Goal: Transaction & Acquisition: Download file/media

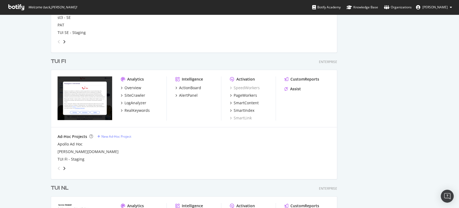
scroll to position [806, 0]
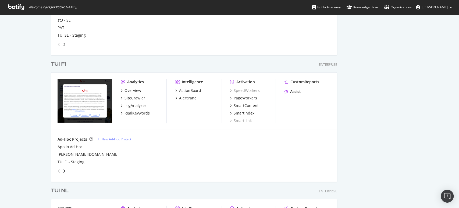
click at [60, 63] on div "TUI FI" at bounding box center [58, 64] width 15 height 8
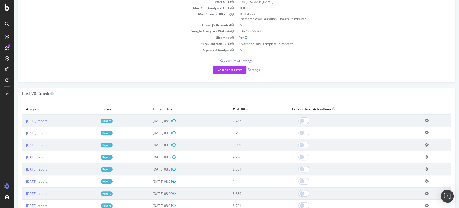
scroll to position [84, 0]
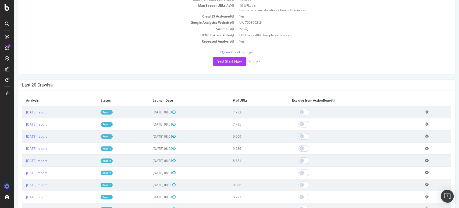
click at [113, 124] on link "Report" at bounding box center [107, 124] width 12 height 5
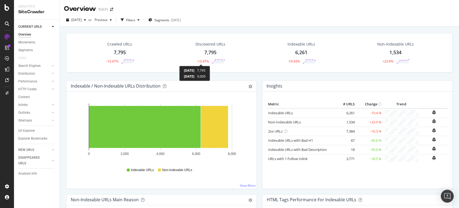
click at [202, 61] on div "-13.47%" at bounding box center [203, 61] width 12 height 5
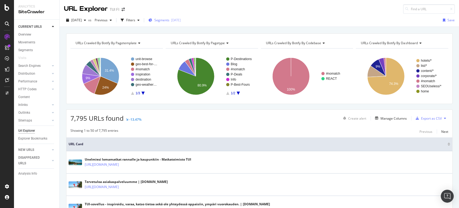
click at [170, 21] on span "Segments" at bounding box center [161, 20] width 15 height 5
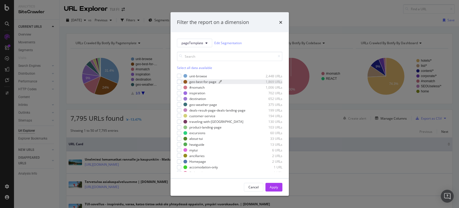
click at [196, 82] on div "geo-best-for-page" at bounding box center [202, 81] width 27 height 5
click at [273, 187] on div "Apply" at bounding box center [274, 187] width 8 height 5
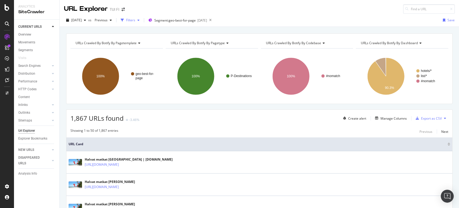
click at [142, 19] on div "button" at bounding box center [138, 20] width 6 height 3
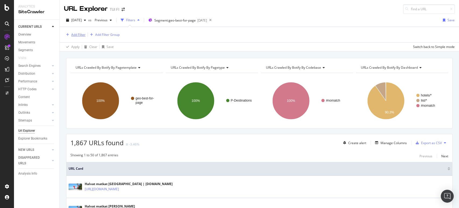
click at [80, 33] on div "Add Filter" at bounding box center [78, 34] width 14 height 5
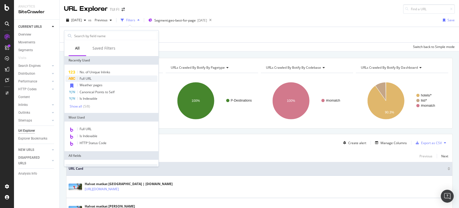
click at [91, 79] on span "Full URL" at bounding box center [86, 78] width 12 height 5
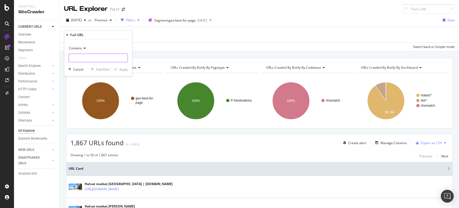
click at [111, 59] on input "text" at bounding box center [98, 58] width 59 height 9
type input "/akkilahdot/"
click at [125, 69] on div "Apply" at bounding box center [123, 69] width 8 height 5
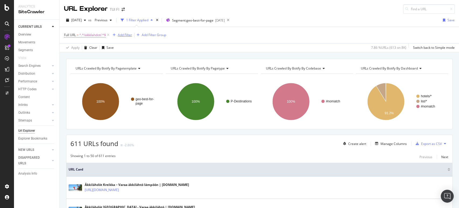
click at [128, 33] on div "Add Filter" at bounding box center [125, 35] width 14 height 5
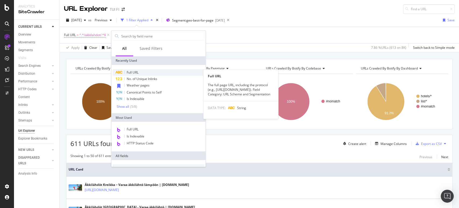
click at [131, 71] on span "Full URL" at bounding box center [133, 72] width 12 height 5
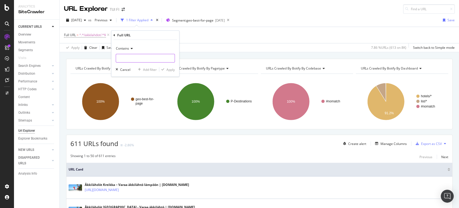
click at [152, 58] on input "text" at bounding box center [145, 58] width 59 height 9
type input "e"
type input "/espanja/"
click at [173, 69] on div "Apply" at bounding box center [171, 69] width 8 height 5
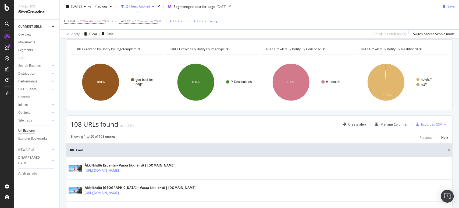
scroll to position [17, 0]
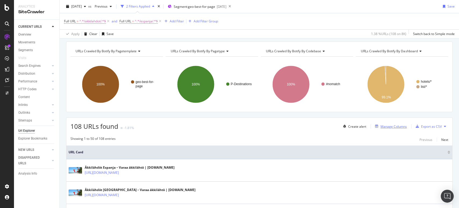
click at [400, 124] on div "Manage Columns" at bounding box center [394, 126] width 26 height 5
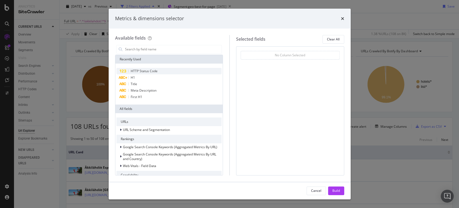
click at [166, 73] on div "HTTP Status Code" at bounding box center [169, 71] width 105 height 6
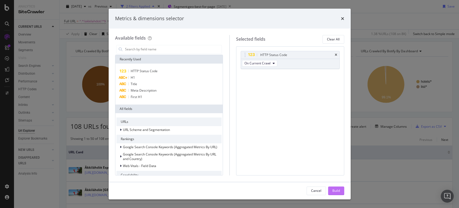
click at [332, 190] on button "Build" at bounding box center [336, 190] width 16 height 9
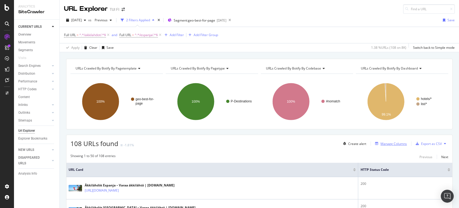
click at [388, 144] on div "Manage Columns" at bounding box center [394, 143] width 26 height 5
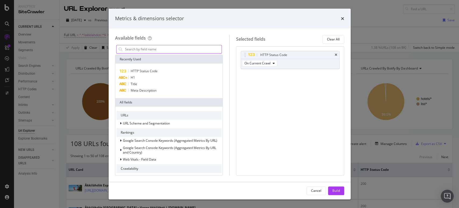
click at [165, 51] on input "modal" at bounding box center [173, 49] width 97 height 8
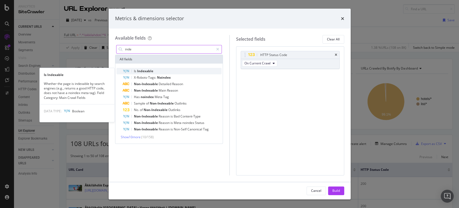
type input "inde"
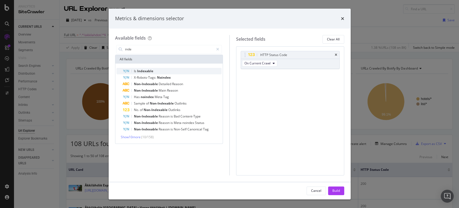
click at [163, 72] on div "Is Indexable" at bounding box center [172, 71] width 99 height 6
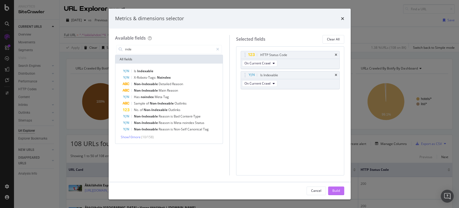
click at [337, 190] on div "Build" at bounding box center [337, 190] width 8 height 5
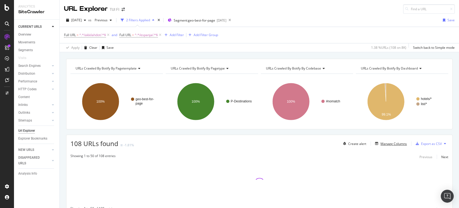
scroll to position [26, 0]
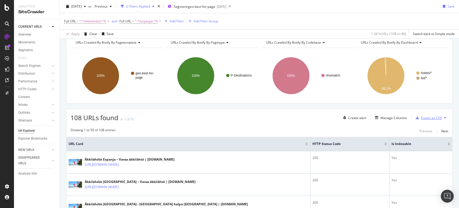
click at [429, 116] on div "Export as CSV" at bounding box center [431, 117] width 21 height 5
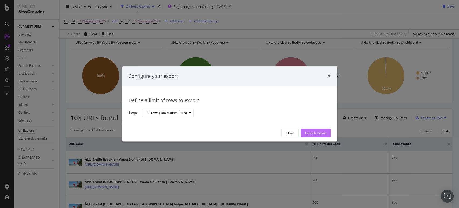
click at [309, 129] on div "Launch Export" at bounding box center [315, 133] width 21 height 8
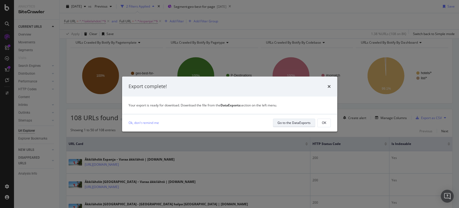
click at [302, 125] on div "Go to the DataExports" at bounding box center [294, 122] width 33 height 5
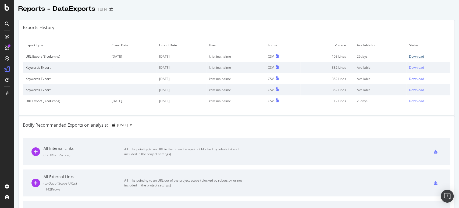
click at [414, 57] on div "Download" at bounding box center [416, 56] width 15 height 5
